Goal: Find specific page/section: Find specific page/section

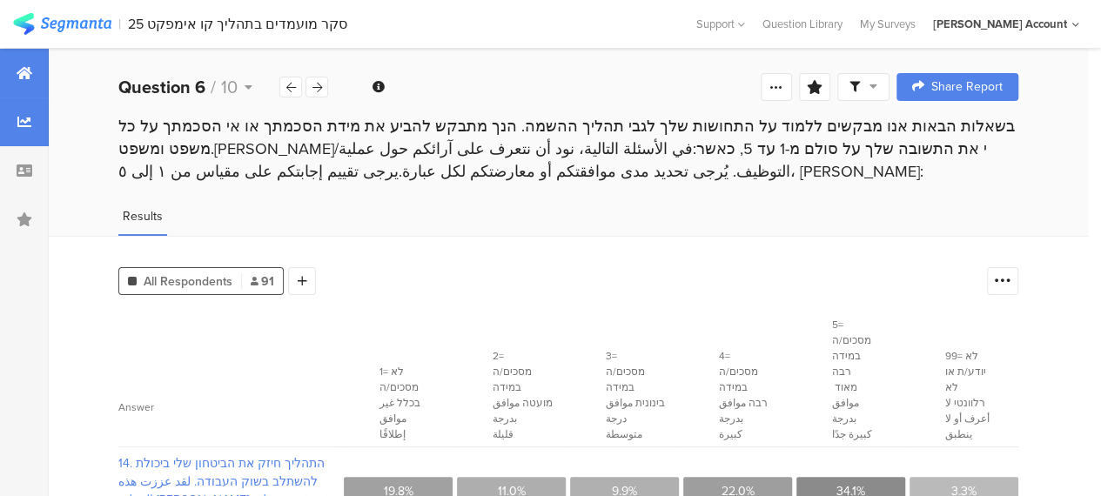
click at [12, 69] on div at bounding box center [24, 73] width 49 height 49
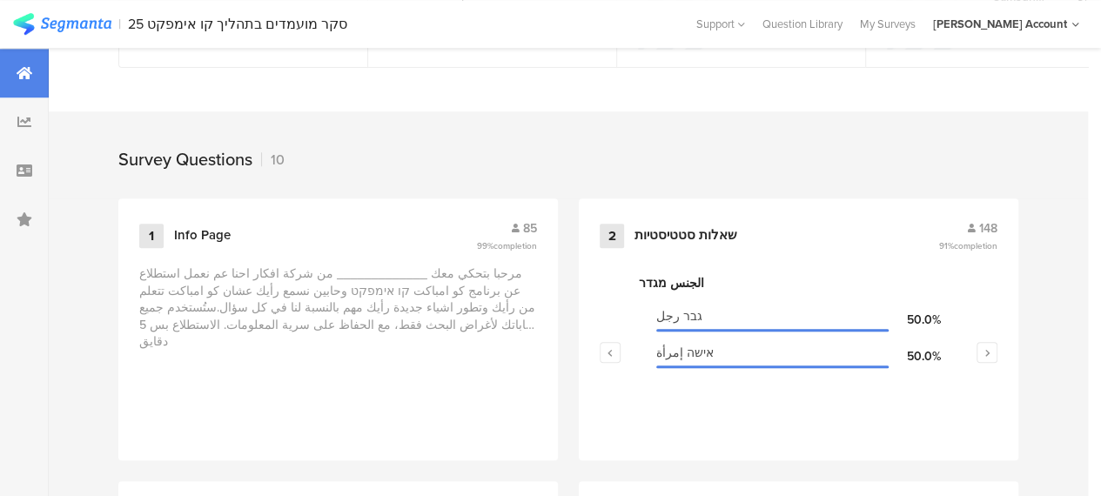
scroll to position [783, 0]
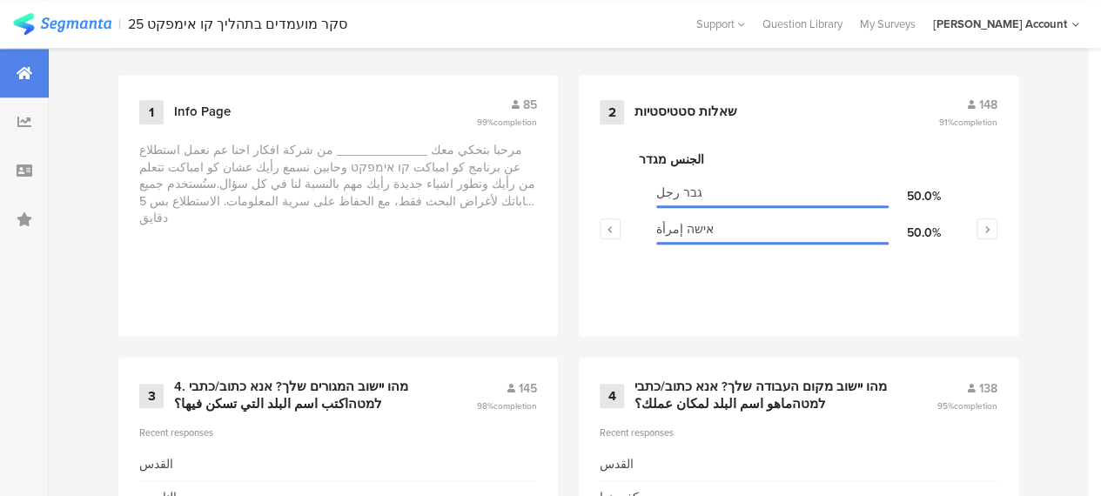
click at [991, 234] on icon "button" at bounding box center [988, 229] width 6 height 10
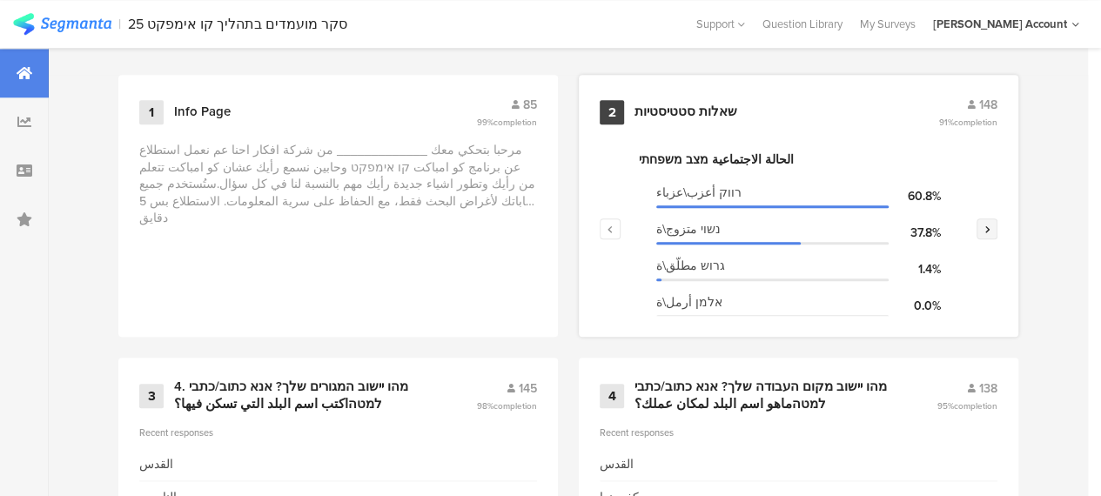
click at [991, 234] on icon "button" at bounding box center [988, 229] width 6 height 10
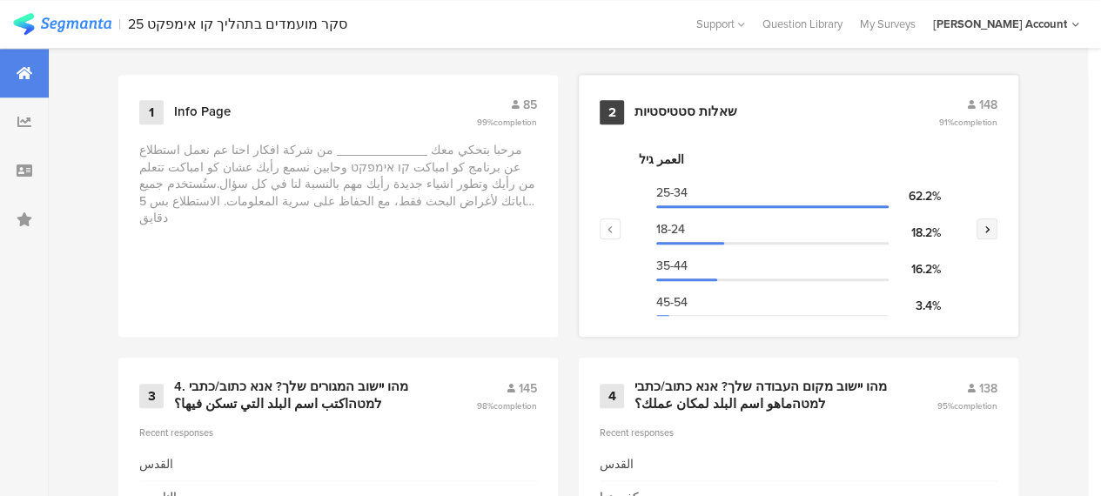
click at [991, 234] on icon "button" at bounding box center [988, 229] width 6 height 10
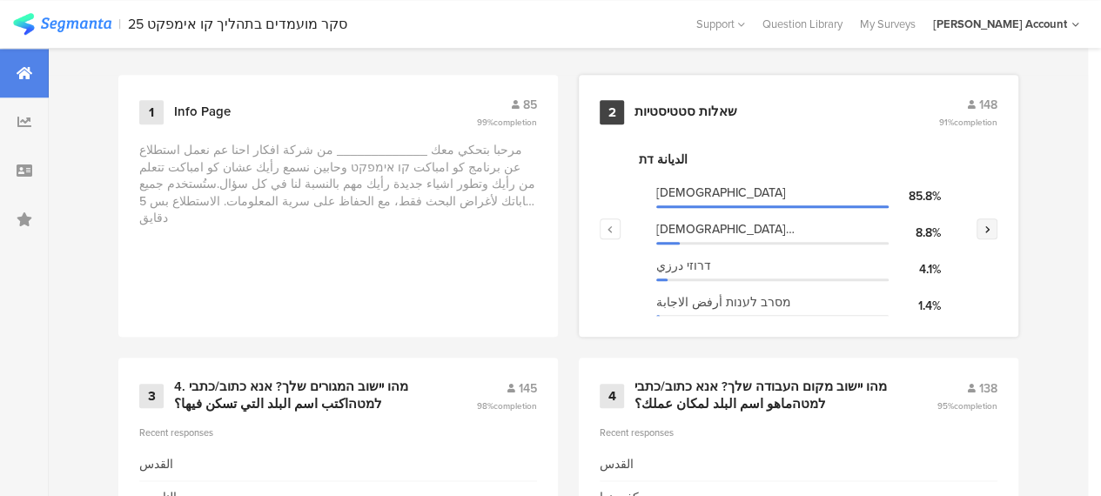
click at [991, 234] on icon "button" at bounding box center [988, 229] width 6 height 10
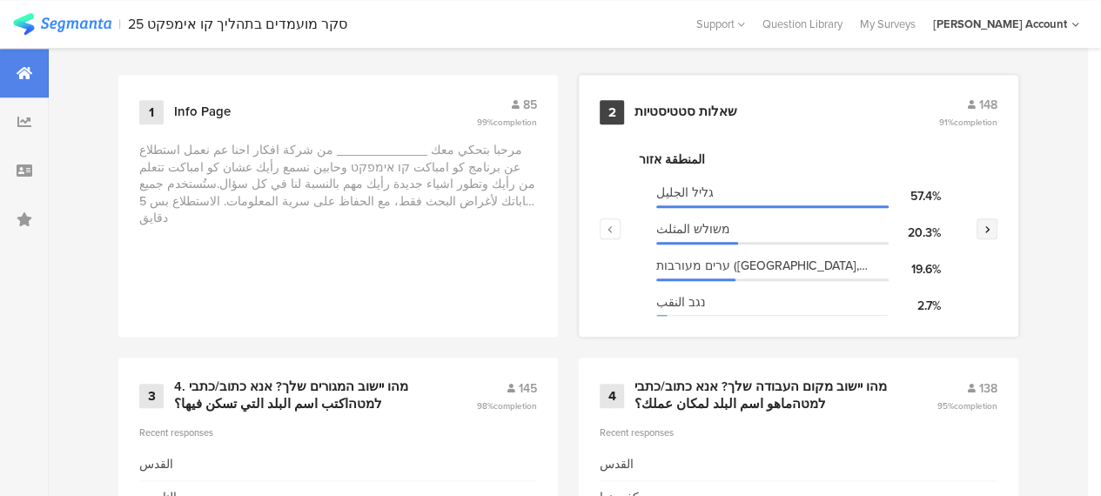
click at [991, 234] on icon "button" at bounding box center [988, 229] width 6 height 10
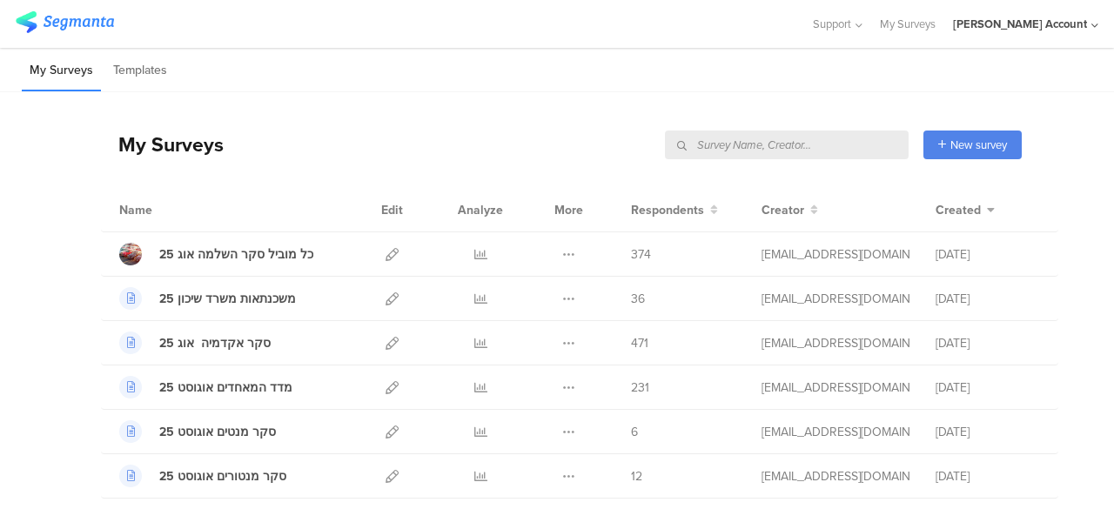
click at [839, 145] on input "text" at bounding box center [787, 145] width 244 height 29
click at [518, 137] on div "My Surveys New survey Start from scratch Choose from templates" at bounding box center [561, 145] width 921 height 70
